Goal: Task Accomplishment & Management: Manage account settings

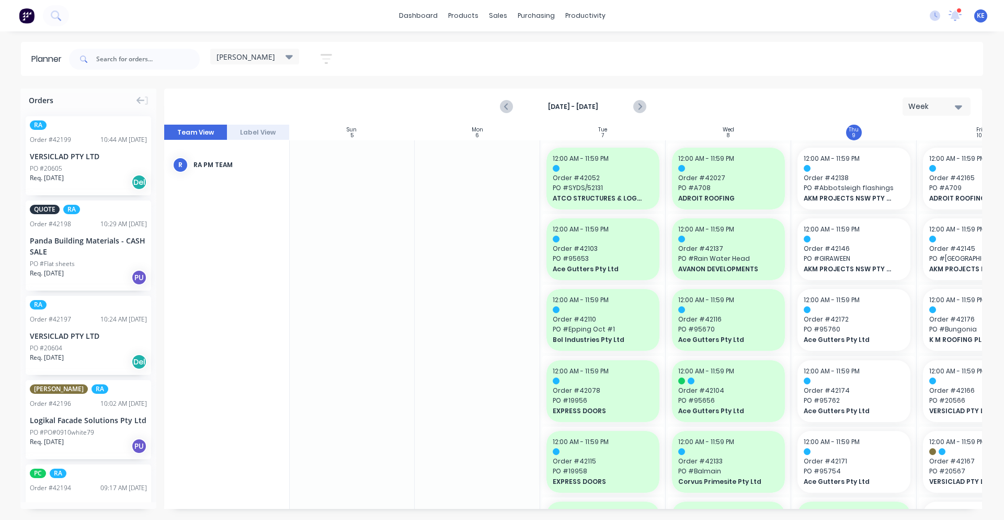
scroll to position [0, 190]
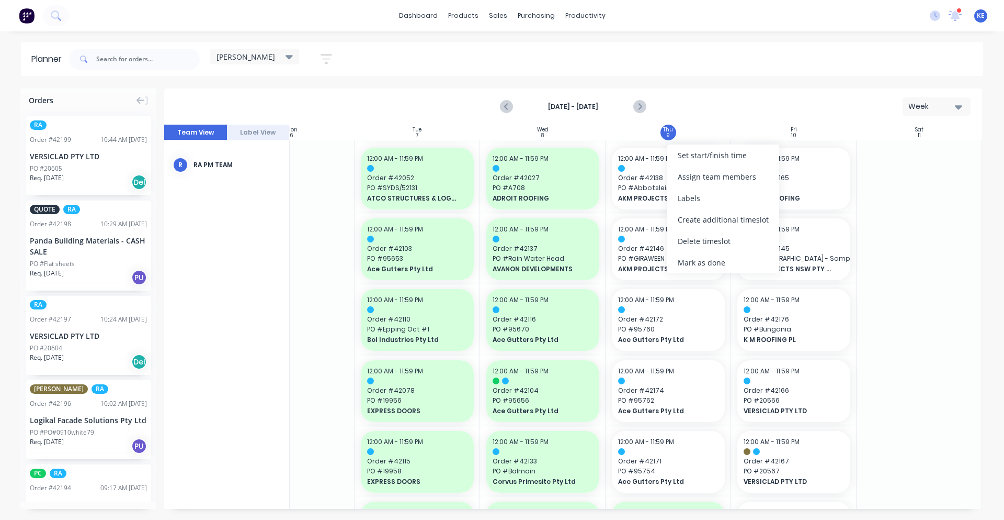
click at [699, 261] on div "Mark as done" at bounding box center [724, 262] width 112 height 21
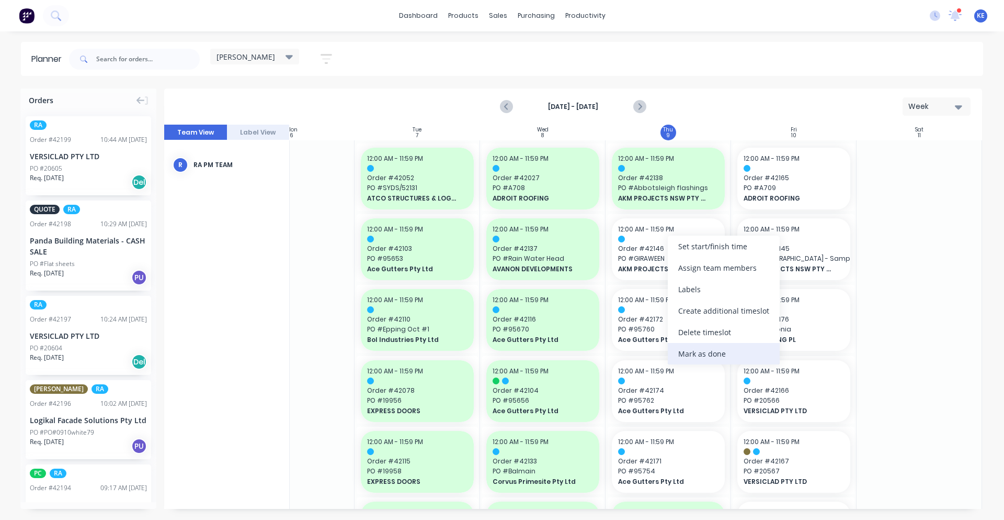
click at [694, 349] on div "Mark as done" at bounding box center [724, 353] width 112 height 21
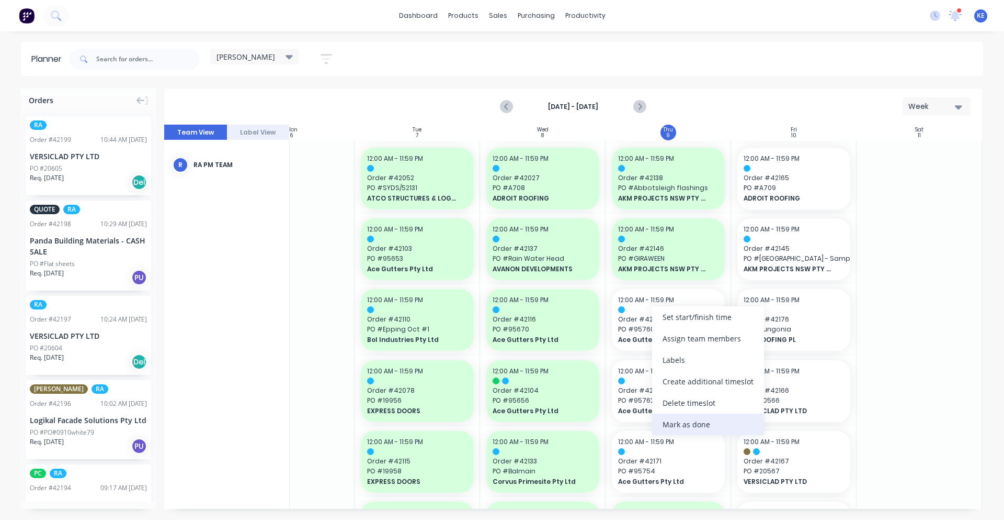
click at [705, 425] on div "Mark as done" at bounding box center [708, 423] width 112 height 21
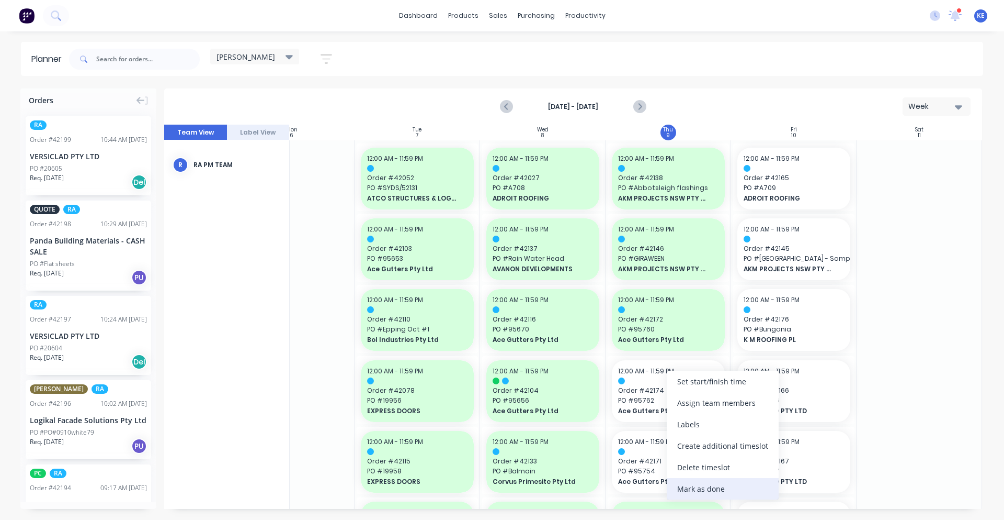
click at [698, 488] on div "Mark as done" at bounding box center [723, 488] width 112 height 21
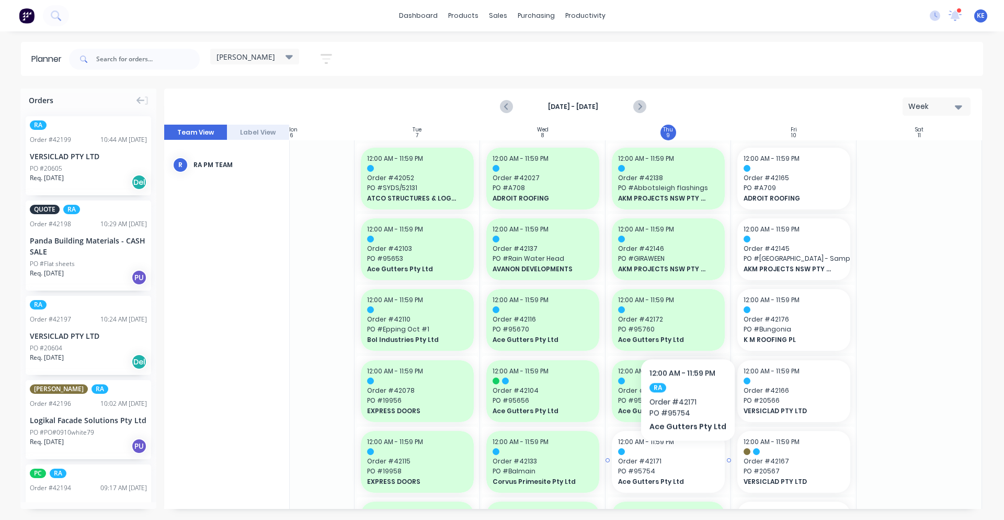
click at [685, 456] on span "Order # 42171" at bounding box center [668, 460] width 100 height 9
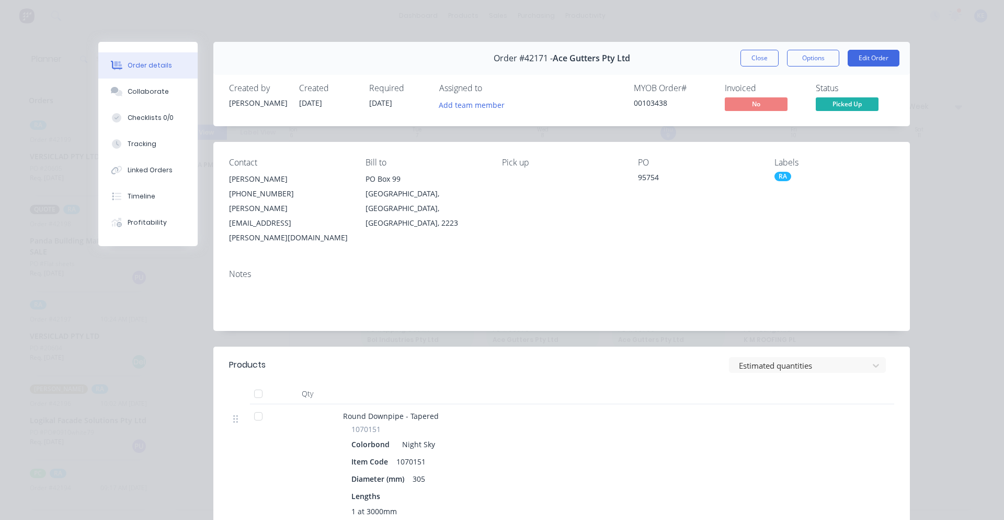
click at [746, 46] on div "Order #42171 - Ace Gutters Pty Ltd Close Options Edit Order" at bounding box center [561, 58] width 697 height 33
click at [751, 61] on button "Close" at bounding box center [760, 58] width 38 height 17
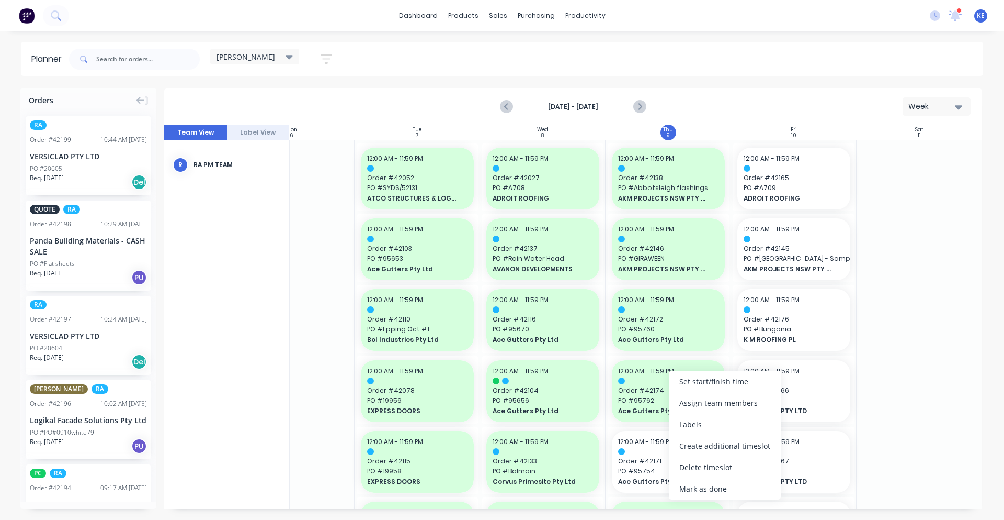
click at [703, 492] on div "Mark as done" at bounding box center [725, 488] width 112 height 21
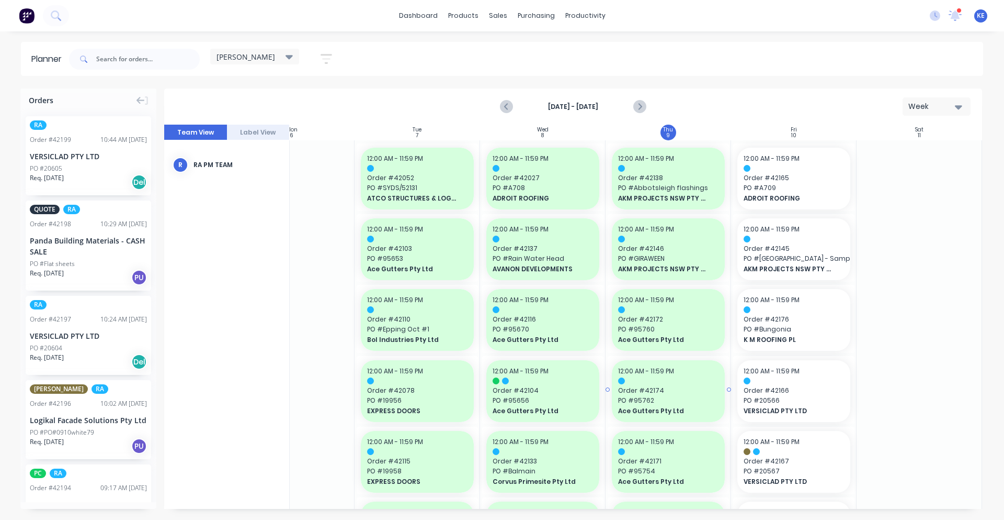
click at [672, 417] on div "12:00 AM - 11:59 PM Order # 42174 PO # 95762 Ace Gutters Pty Ltd" at bounding box center [668, 391] width 113 height 62
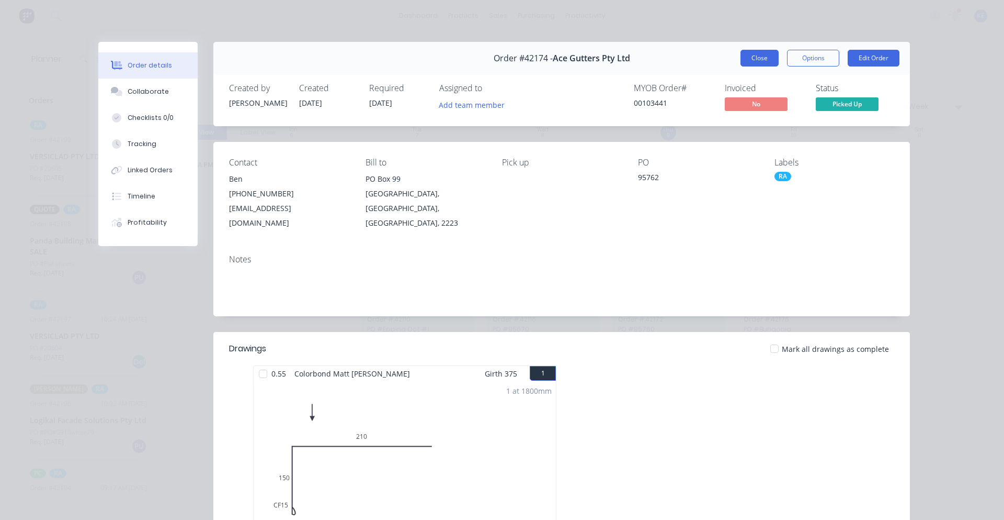
click at [749, 53] on button "Close" at bounding box center [760, 58] width 38 height 17
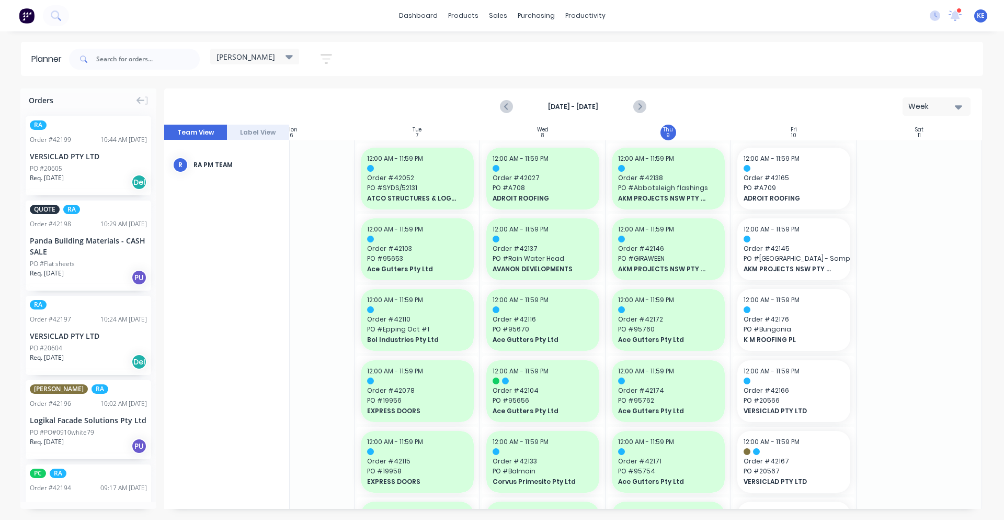
scroll to position [327, 190]
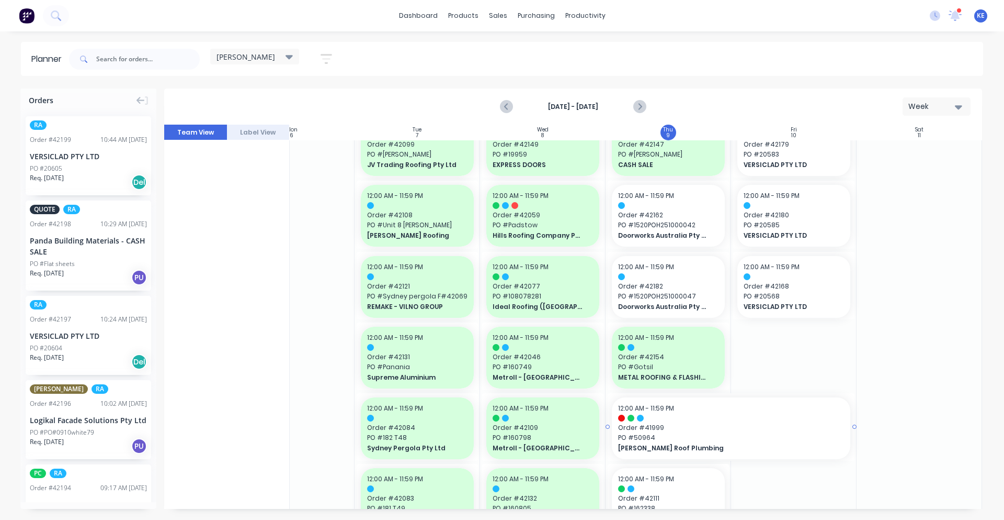
scroll to position [436, 190]
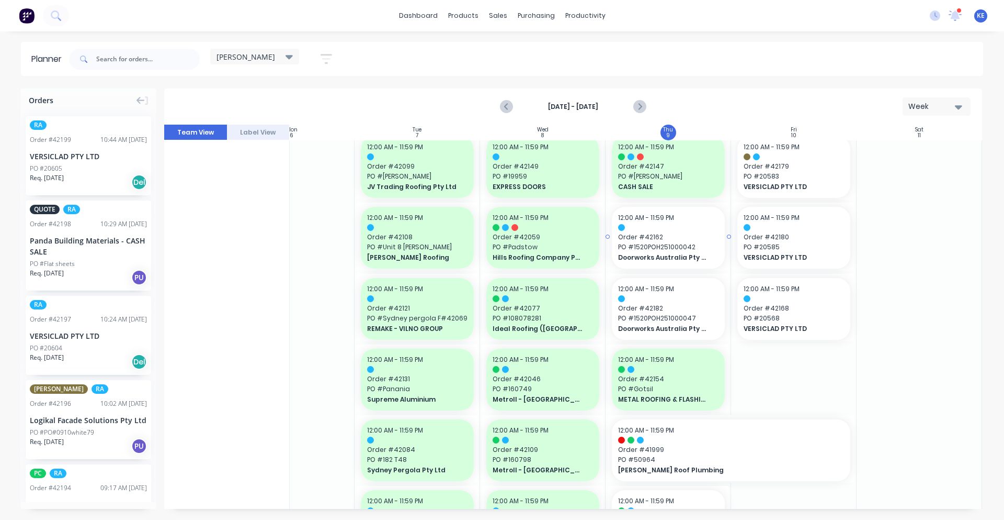
click at [666, 258] on span "Doorworks Australia Pty Ltd" at bounding box center [663, 257] width 91 height 9
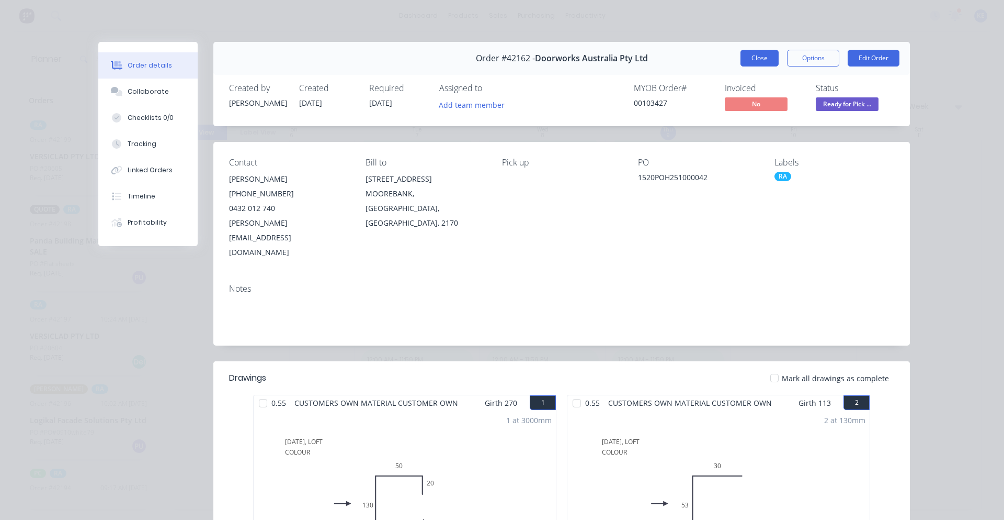
click at [749, 58] on button "Close" at bounding box center [760, 58] width 38 height 17
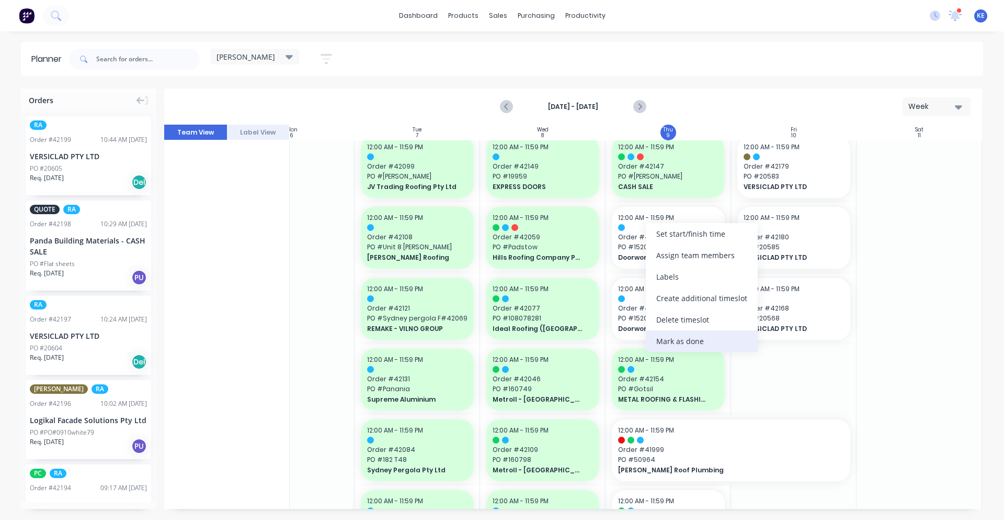
click at [667, 341] on div "Mark as done" at bounding box center [702, 340] width 112 height 21
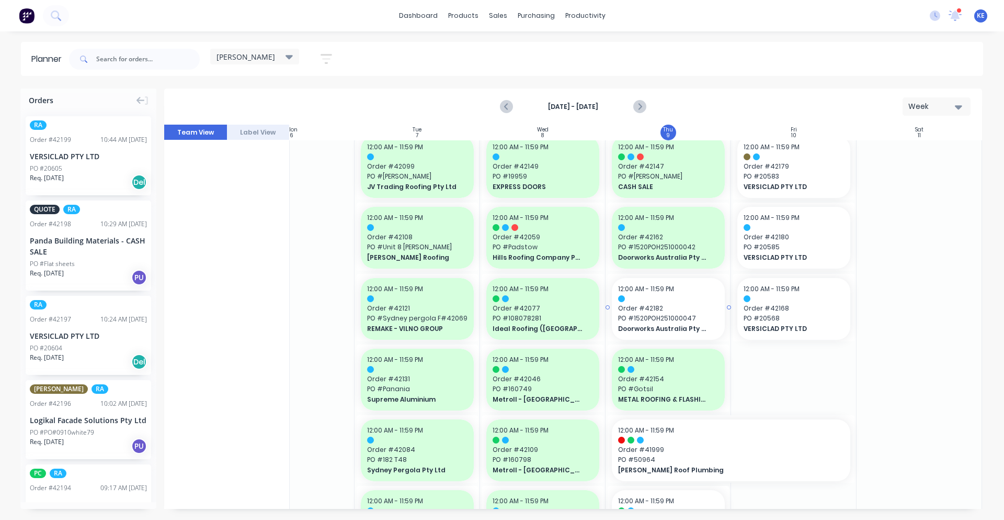
click at [667, 320] on span "PO # 1520POH251000047" at bounding box center [668, 317] width 100 height 9
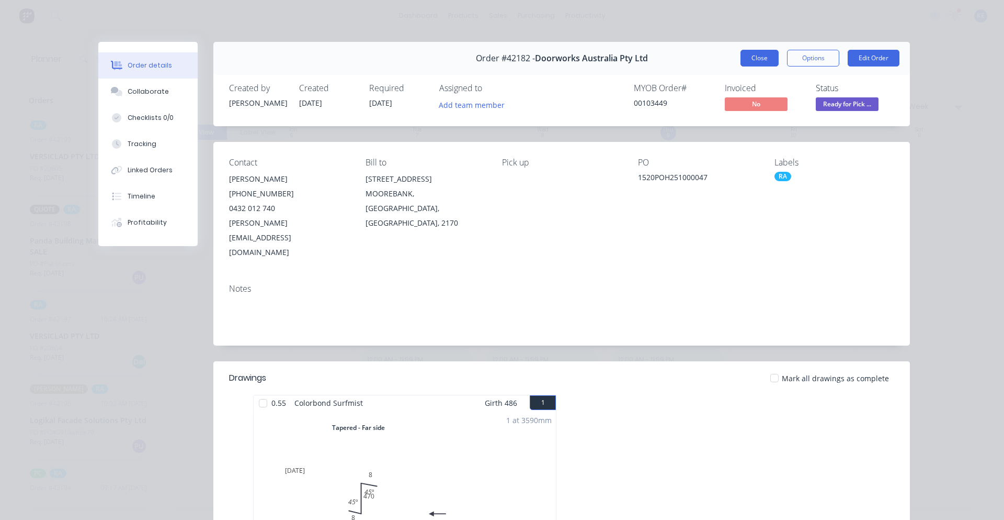
click at [759, 55] on button "Close" at bounding box center [760, 58] width 38 height 17
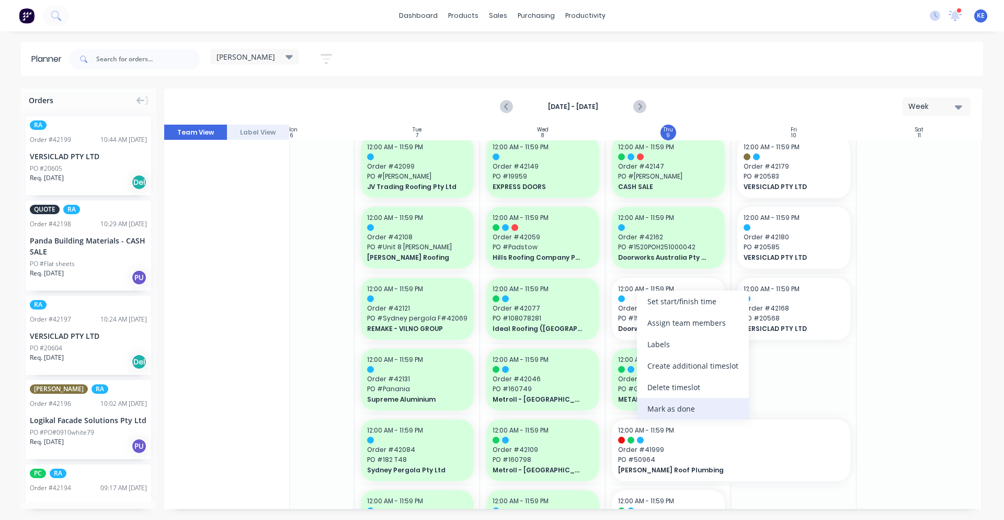
click at [669, 419] on div "Mark as done" at bounding box center [693, 408] width 112 height 21
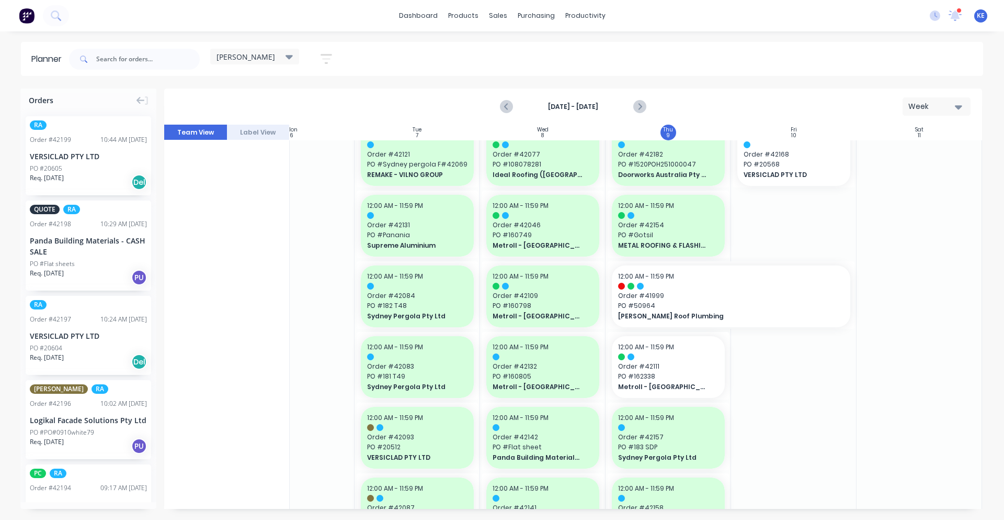
scroll to position [545, 190]
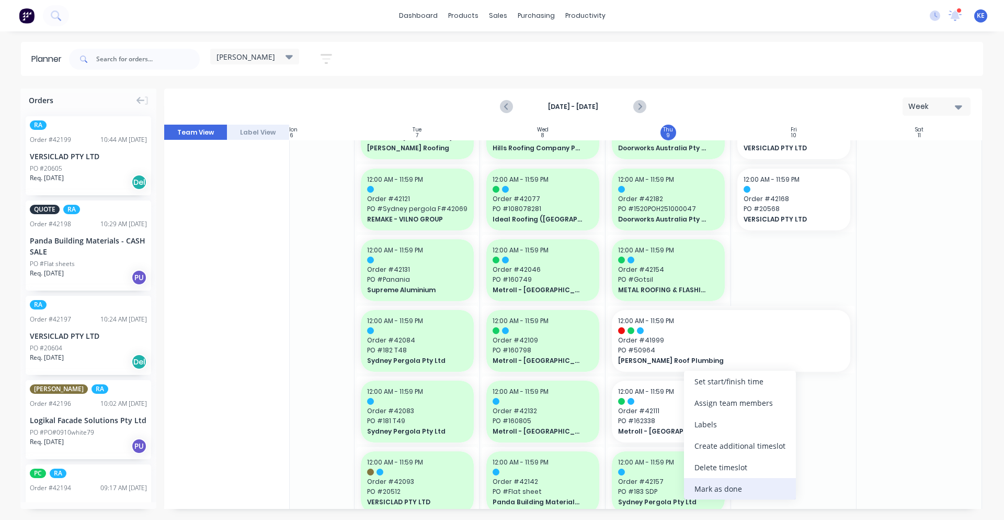
click at [722, 494] on div "Mark as done" at bounding box center [740, 488] width 112 height 21
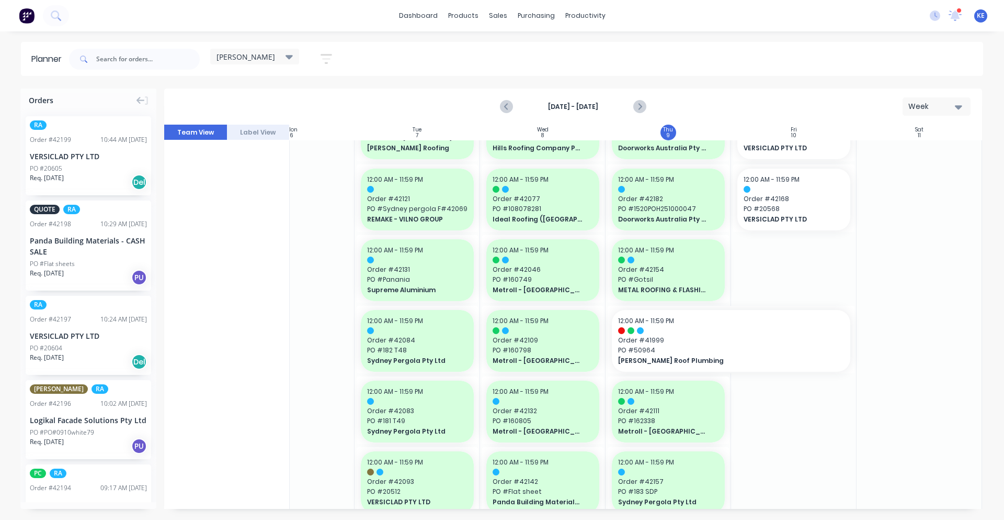
click at [960, 387] on div at bounding box center [920, 412] width 126 height 1634
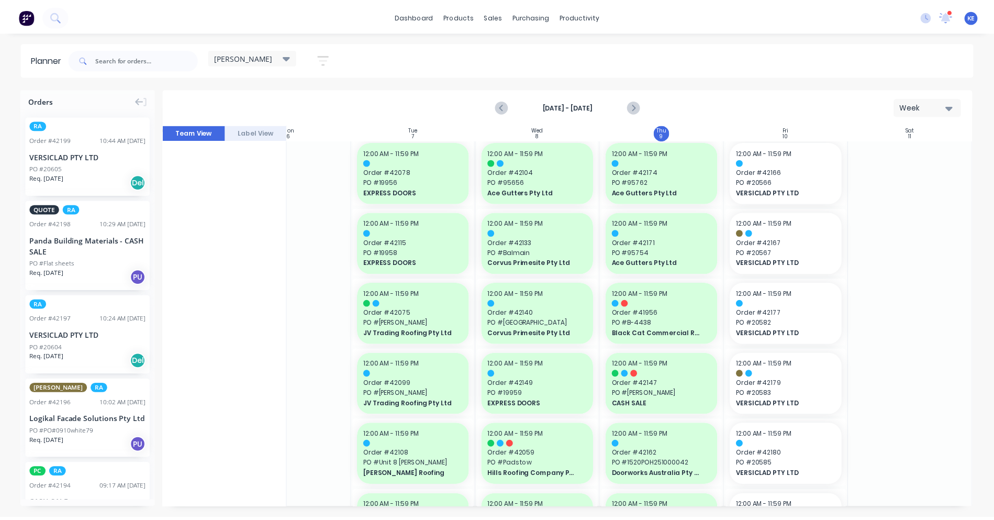
scroll to position [0, 190]
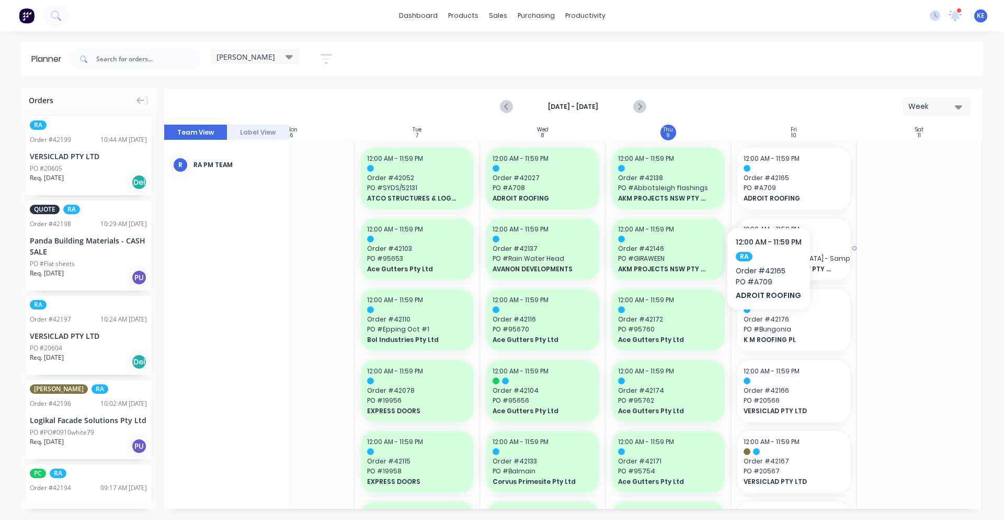
click at [782, 248] on span "Order # 42145" at bounding box center [794, 248] width 100 height 9
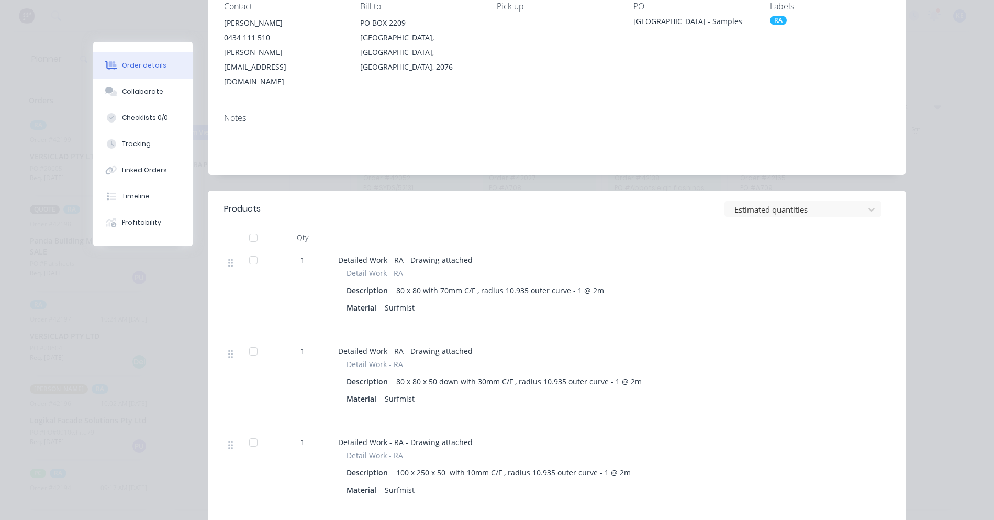
scroll to position [218, 0]
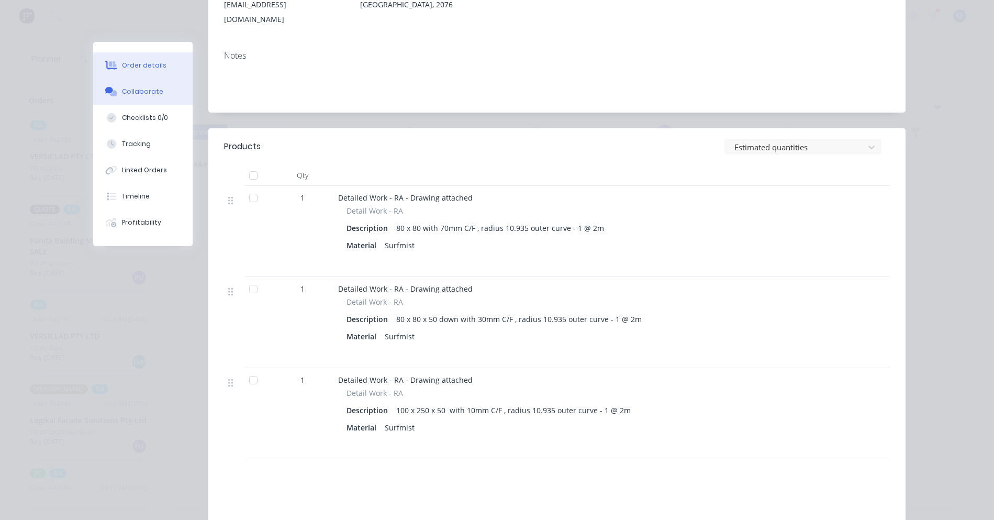
click at [146, 93] on div "Collaborate" at bounding box center [142, 91] width 41 height 9
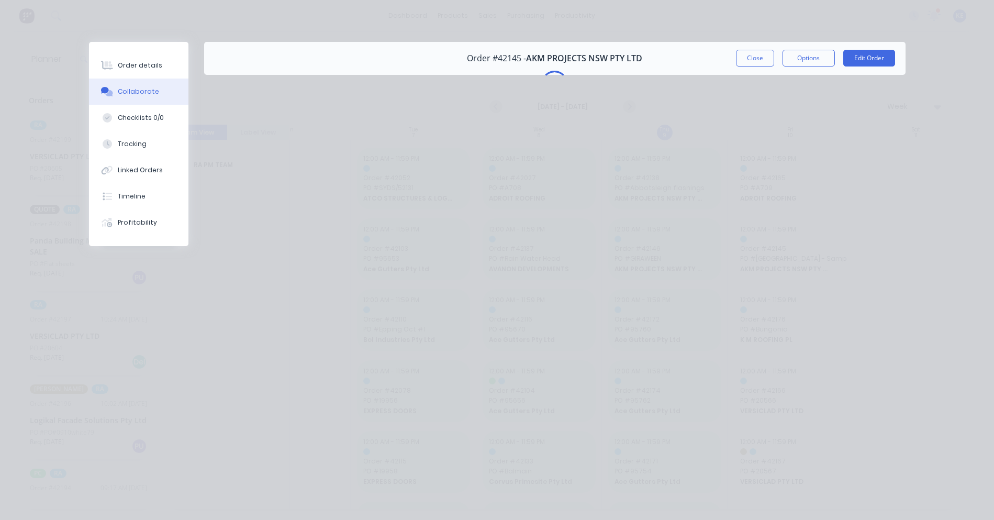
scroll to position [0, 0]
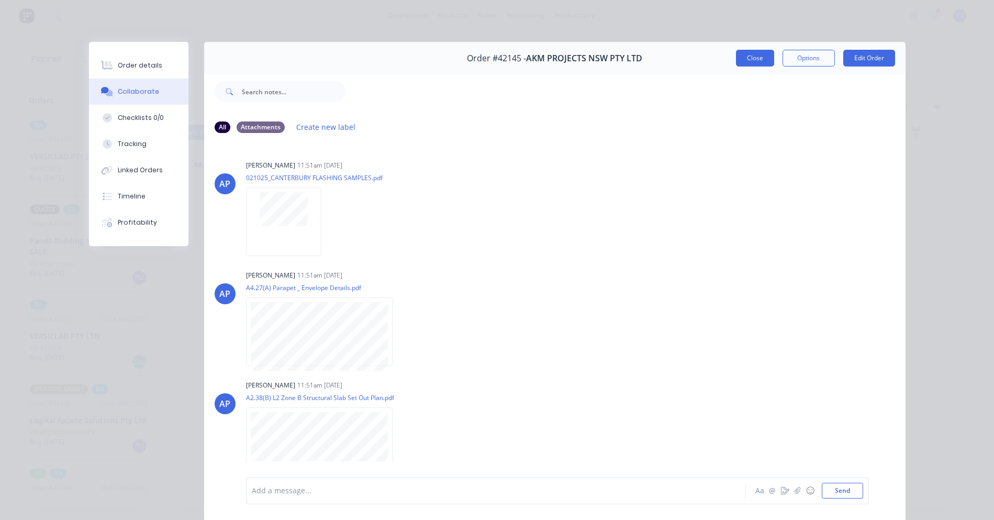
click at [755, 60] on button "Close" at bounding box center [755, 58] width 38 height 17
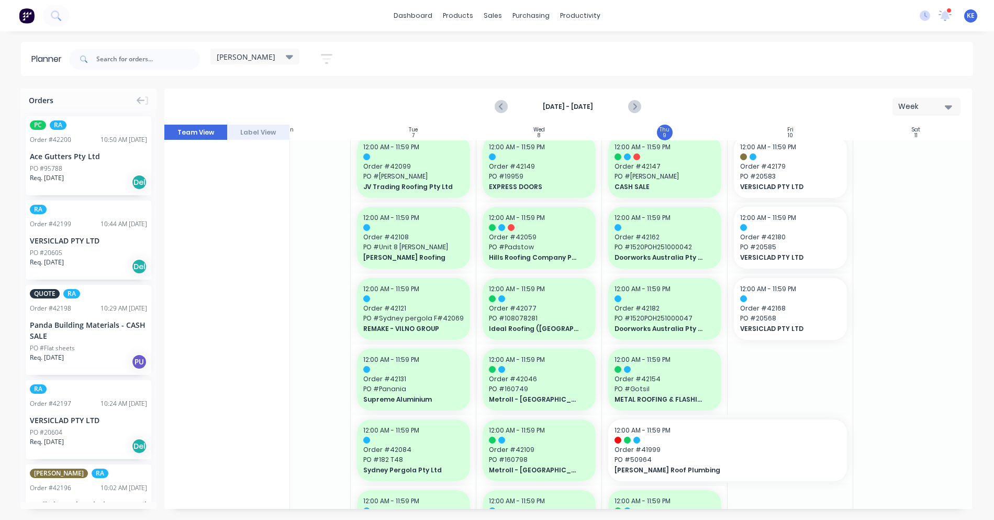
scroll to position [545, 190]
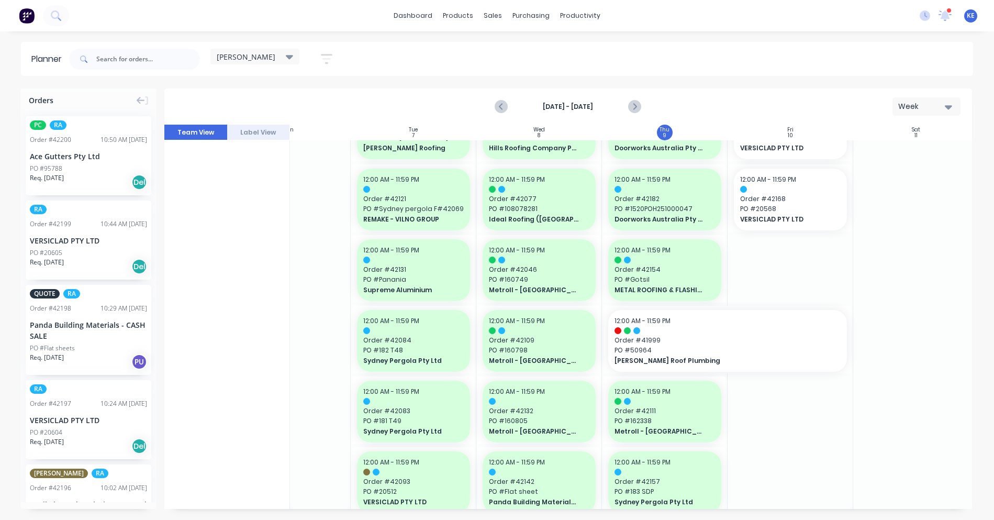
drag, startPoint x: 901, startPoint y: 250, endPoint x: 925, endPoint y: 187, distance: 67.9
click at [925, 187] on div at bounding box center [916, 412] width 126 height 1634
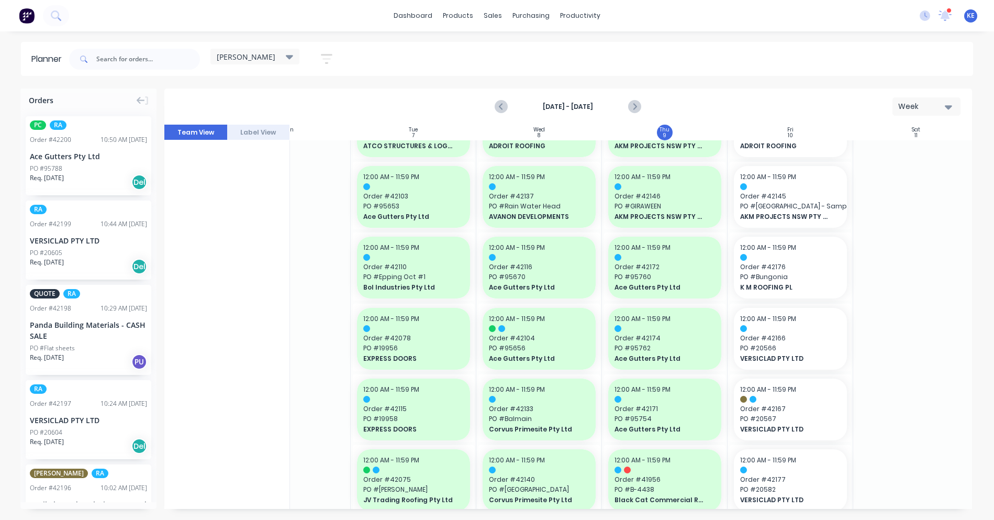
scroll to position [109, 190]
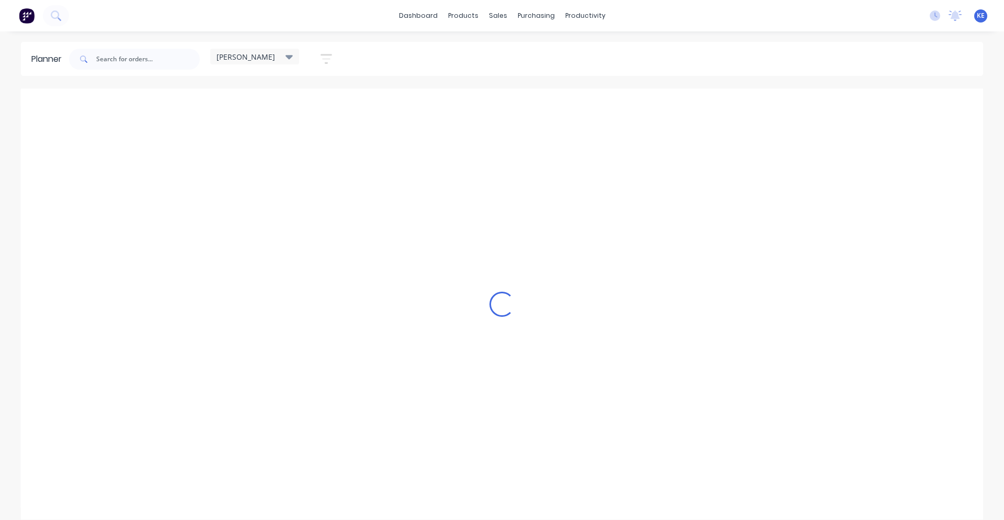
scroll to position [0, 1]
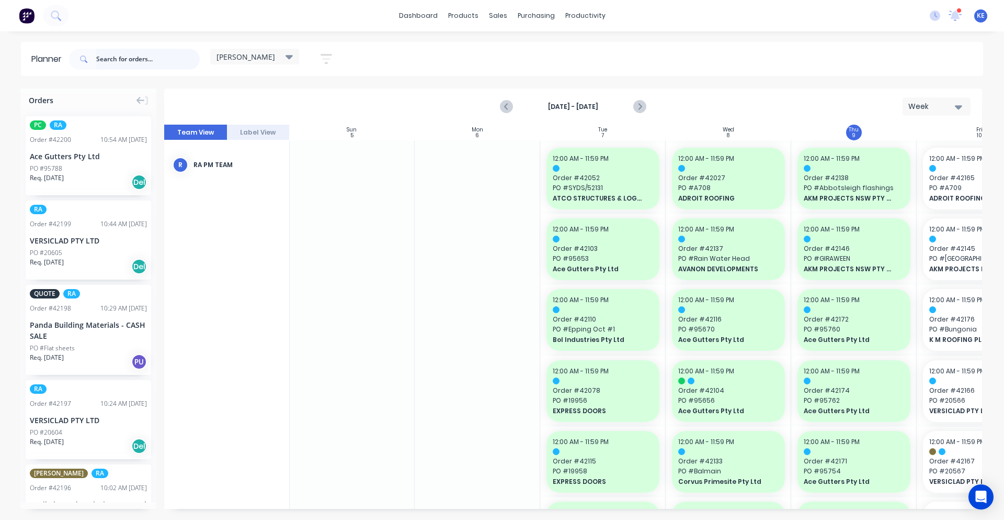
click at [152, 57] on input "text" at bounding box center [148, 59] width 104 height 21
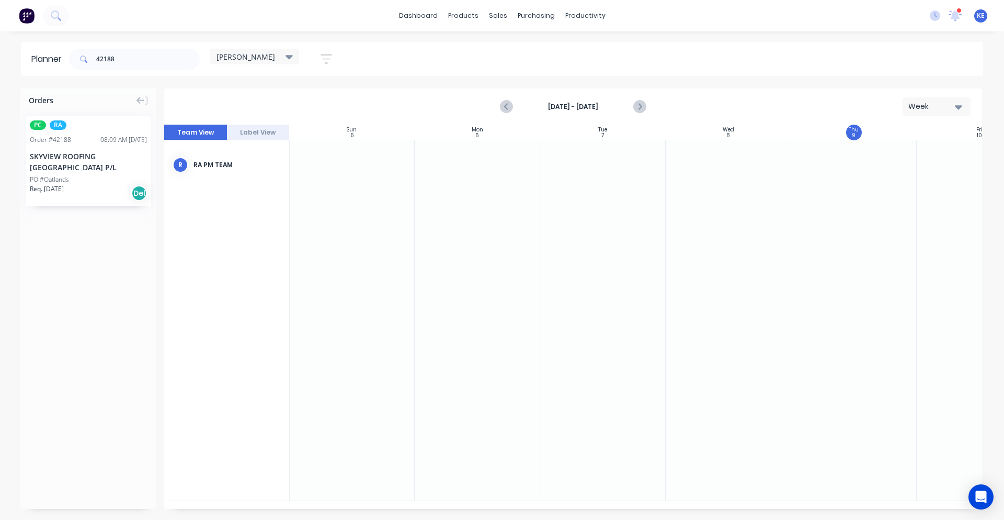
scroll to position [0, 0]
drag, startPoint x: 74, startPoint y: 172, endPoint x: 950, endPoint y: 175, distance: 875.8
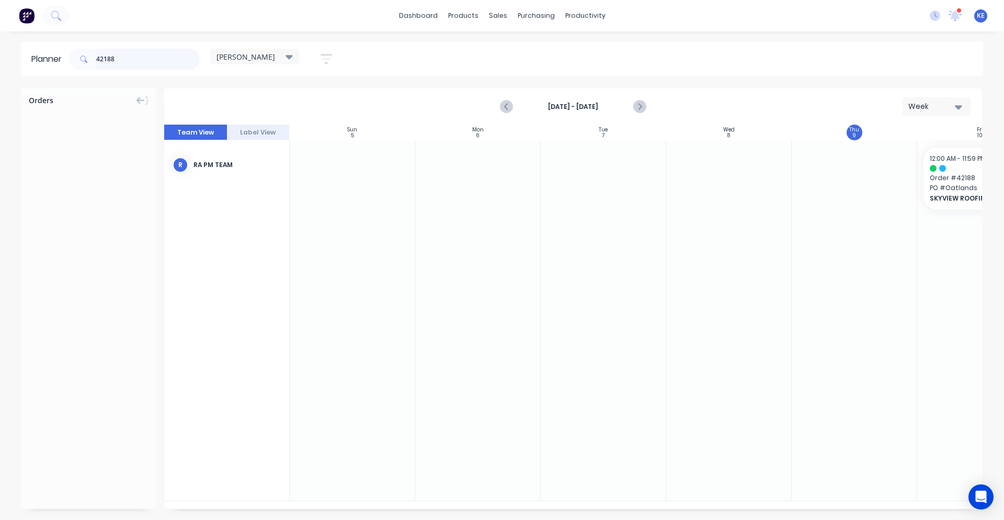
drag, startPoint x: 135, startPoint y: 65, endPoint x: -179, endPoint y: 60, distance: 314.5
click at [0, 60] on html "dashboard products sales purchasing productivity dashboard products Product Cat…" at bounding box center [502, 260] width 1004 height 520
drag, startPoint x: 71, startPoint y: 156, endPoint x: 931, endPoint y: 201, distance: 861.3
click at [140, 59] on input "42192" at bounding box center [148, 59] width 104 height 21
drag, startPoint x: 49, startPoint y: 171, endPoint x: 944, endPoint y: 202, distance: 895.7
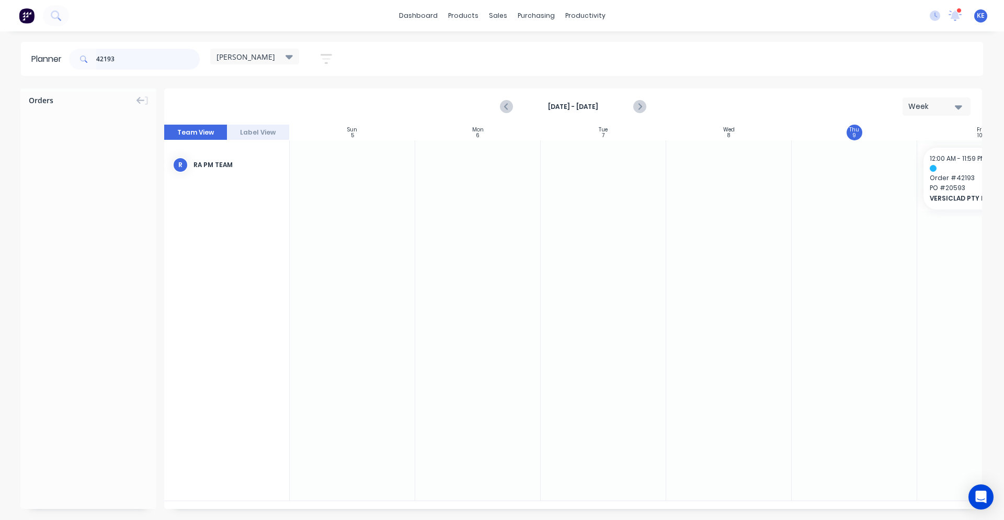
click at [149, 58] on input "42193" at bounding box center [148, 59] width 104 height 21
drag, startPoint x: 105, startPoint y: 148, endPoint x: 944, endPoint y: 202, distance: 840.9
click at [136, 59] on input "42196" at bounding box center [148, 59] width 104 height 21
drag, startPoint x: 55, startPoint y: 63, endPoint x: 43, endPoint y: 66, distance: 12.6
click at [43, 66] on header "Planner 42196 kyle Save new view None edit kyle (Default) edit Iraking edit Mic…" at bounding box center [502, 59] width 963 height 34
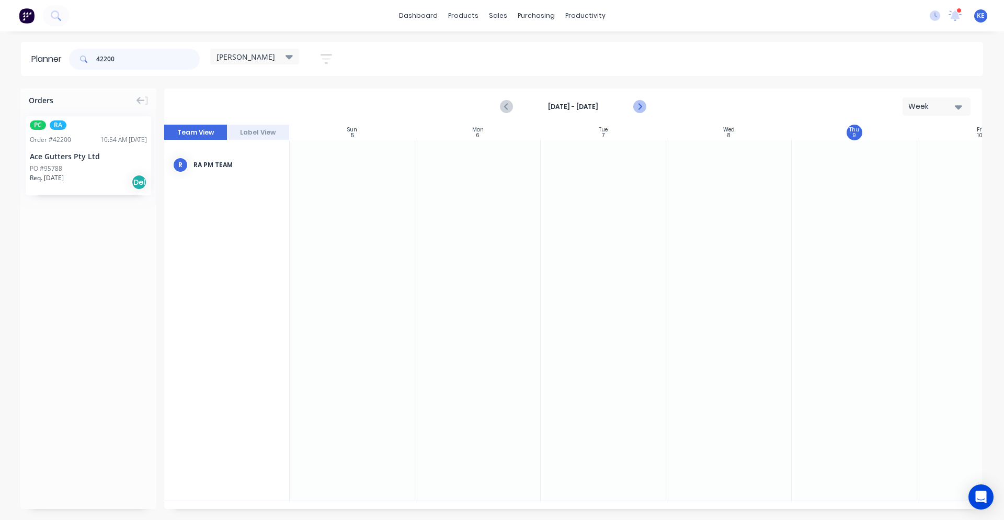
type input "42200"
click at [641, 107] on icon "Next page" at bounding box center [639, 107] width 5 height 8
drag, startPoint x: 73, startPoint y: 156, endPoint x: 494, endPoint y: 159, distance: 420.6
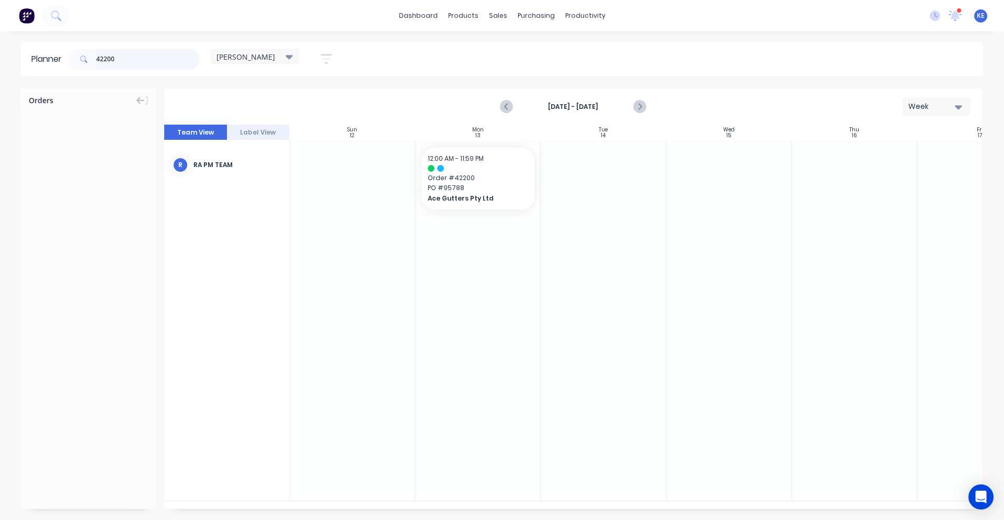
click at [0, 96] on html "dashboard products sales purchasing productivity dashboard products Product Cat…" at bounding box center [502, 260] width 1004 height 520
